Goal: Find specific page/section: Find specific page/section

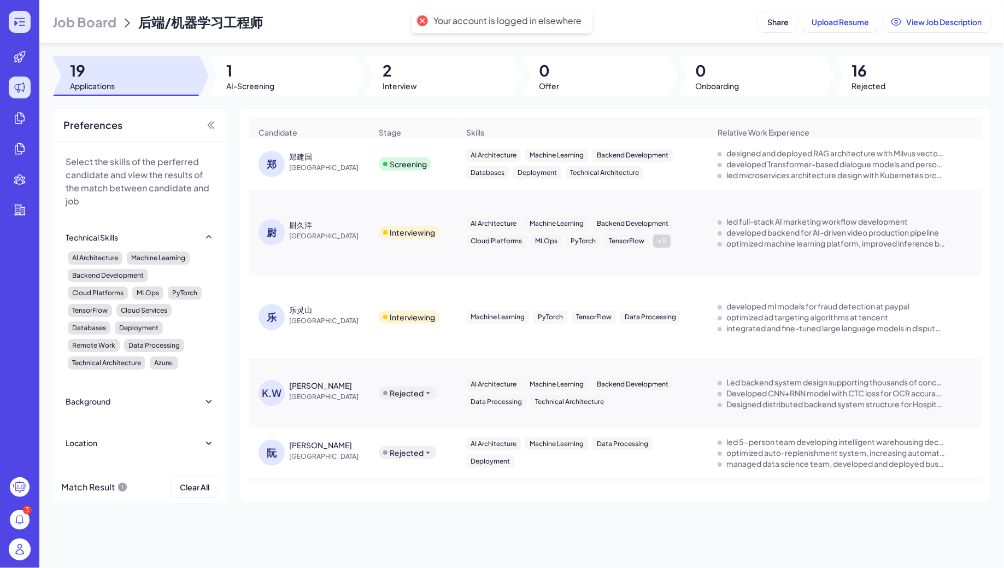
click at [17, 22] on icon at bounding box center [19, 21] width 13 height 13
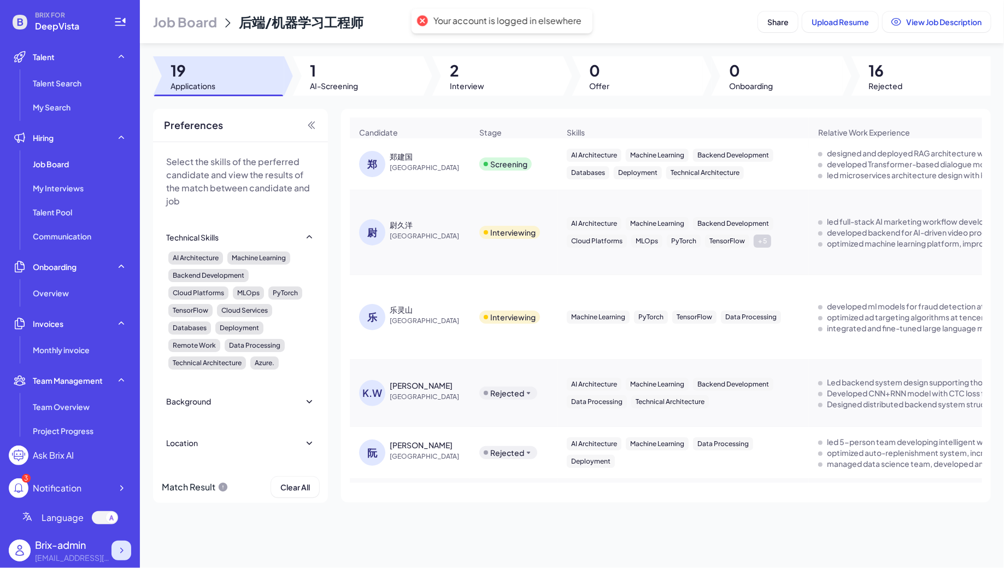
click at [124, 548] on icon at bounding box center [121, 550] width 11 height 11
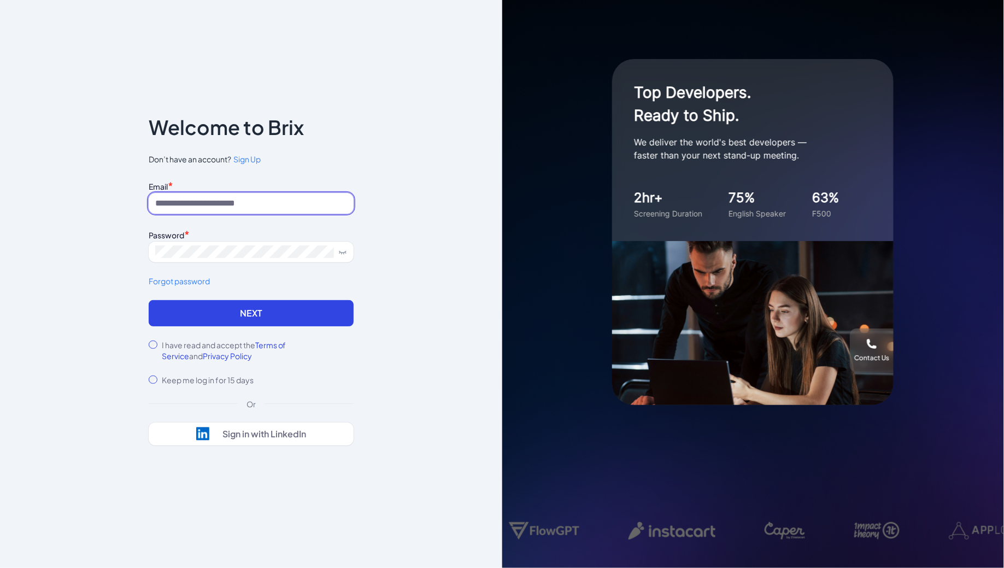
type input "**********"
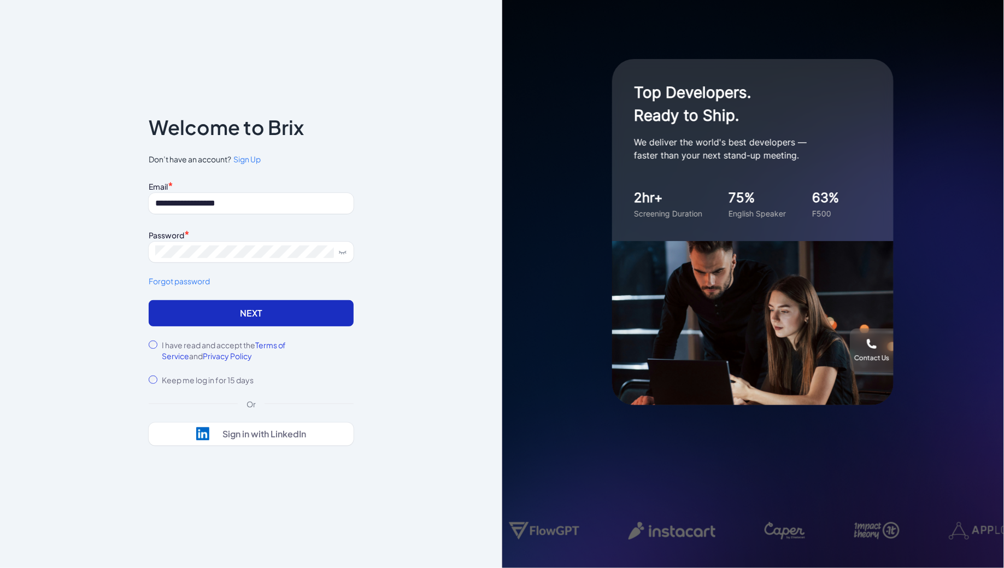
click at [216, 313] on button "Next" at bounding box center [251, 313] width 205 height 26
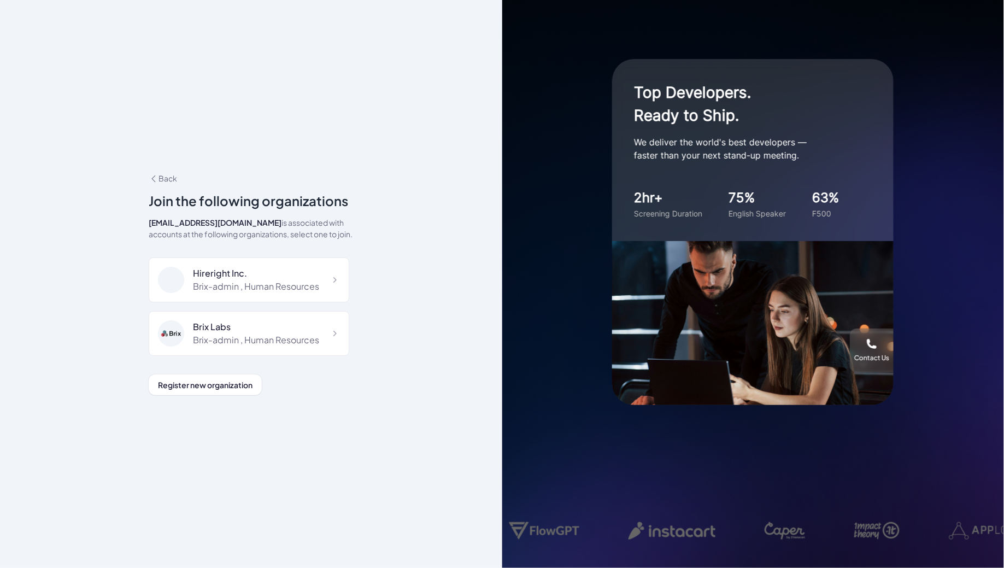
scroll to position [7298, 0]
click at [257, 375] on div "DeepVista" at bounding box center [246, 381] width 107 height 13
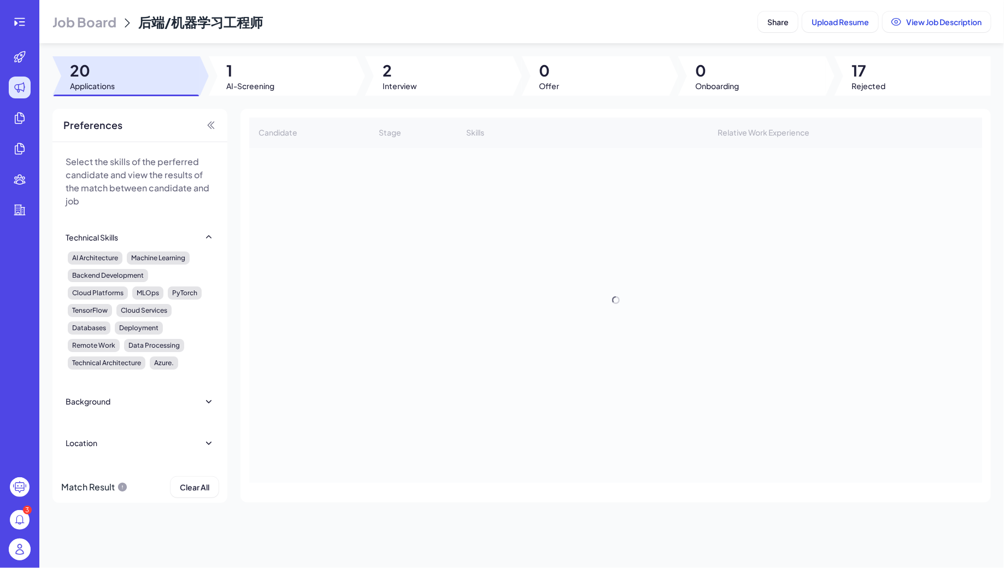
click at [67, 26] on span "Job Board" at bounding box center [84, 21] width 64 height 17
